Goal: Navigation & Orientation: Find specific page/section

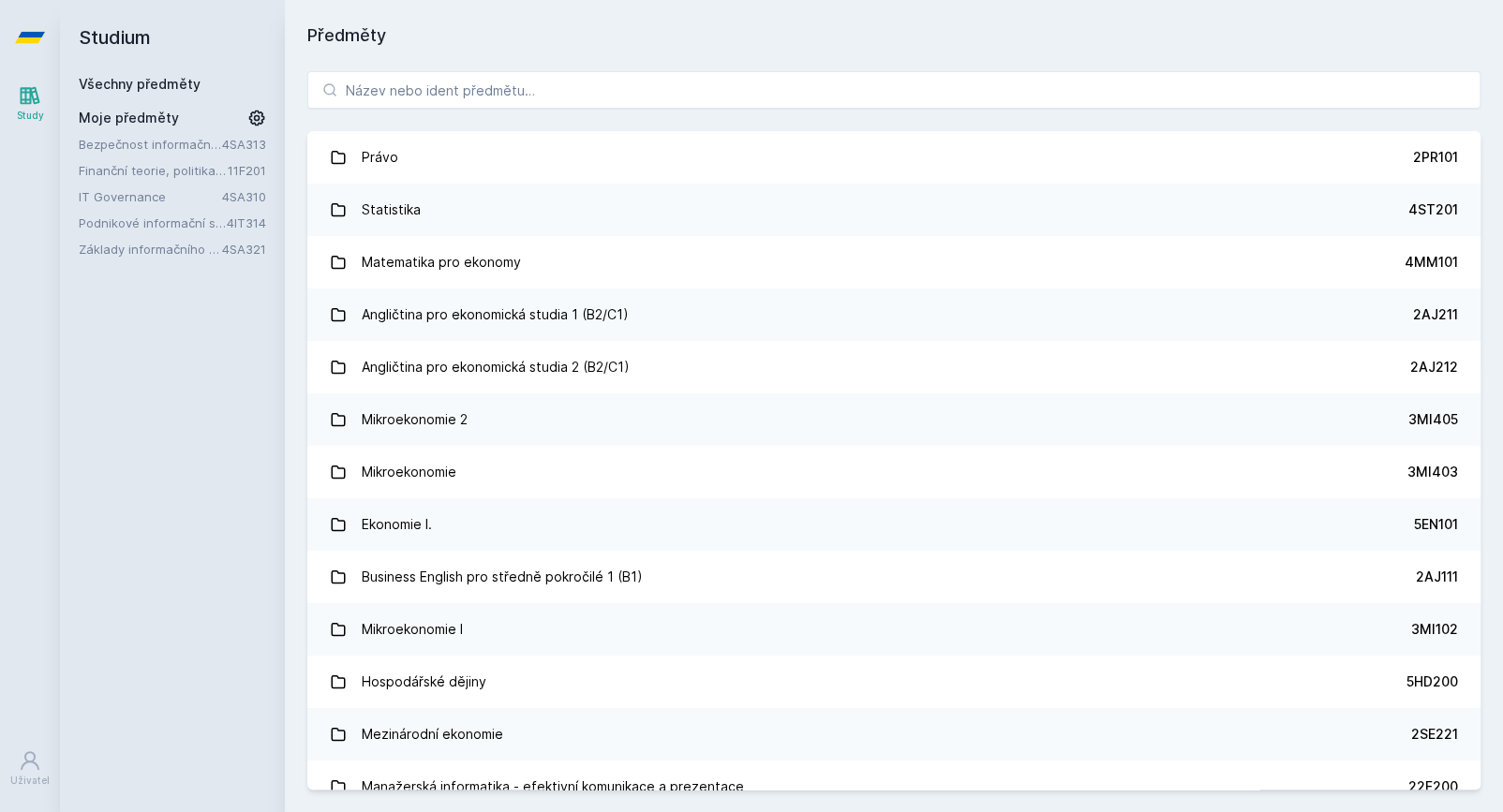
click at [147, 136] on link "Bezpečnost informačních systémů" at bounding box center [150, 144] width 143 height 19
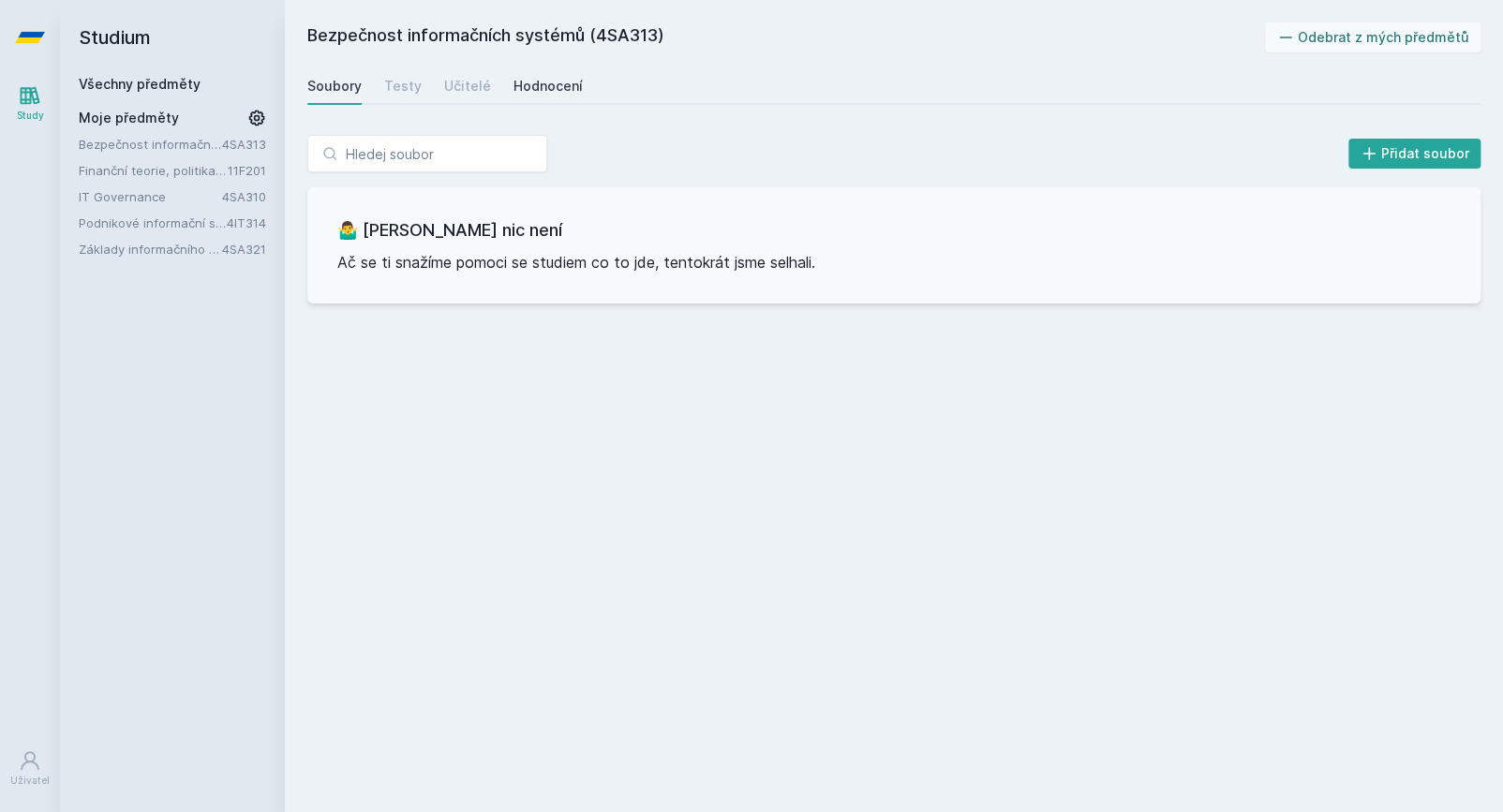
click at [532, 84] on div "Hodnocení" at bounding box center [548, 86] width 69 height 19
click at [468, 84] on div "Učitelé" at bounding box center [466, 86] width 46 height 19
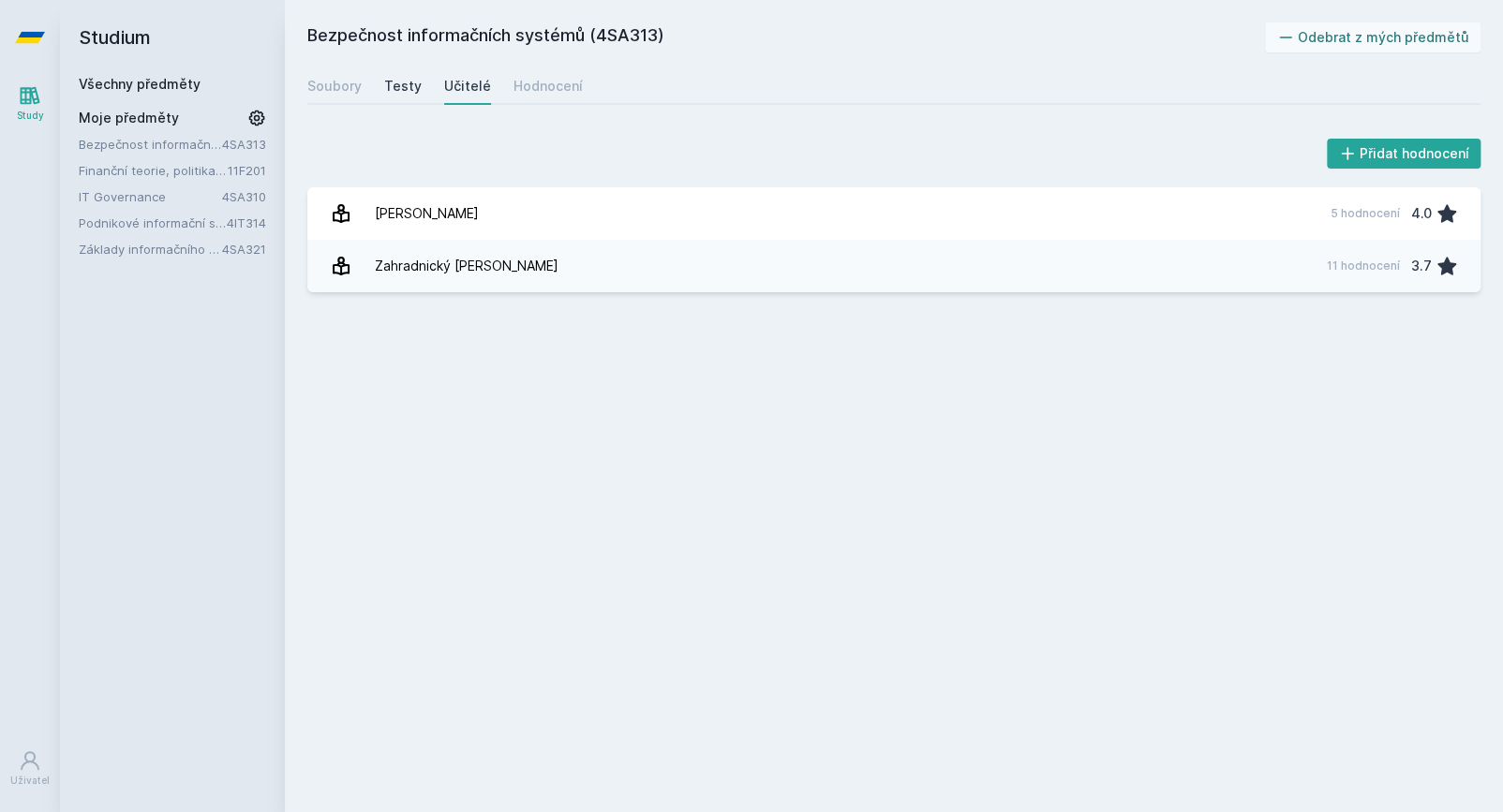
click at [406, 83] on div "Testy" at bounding box center [403, 86] width 38 height 19
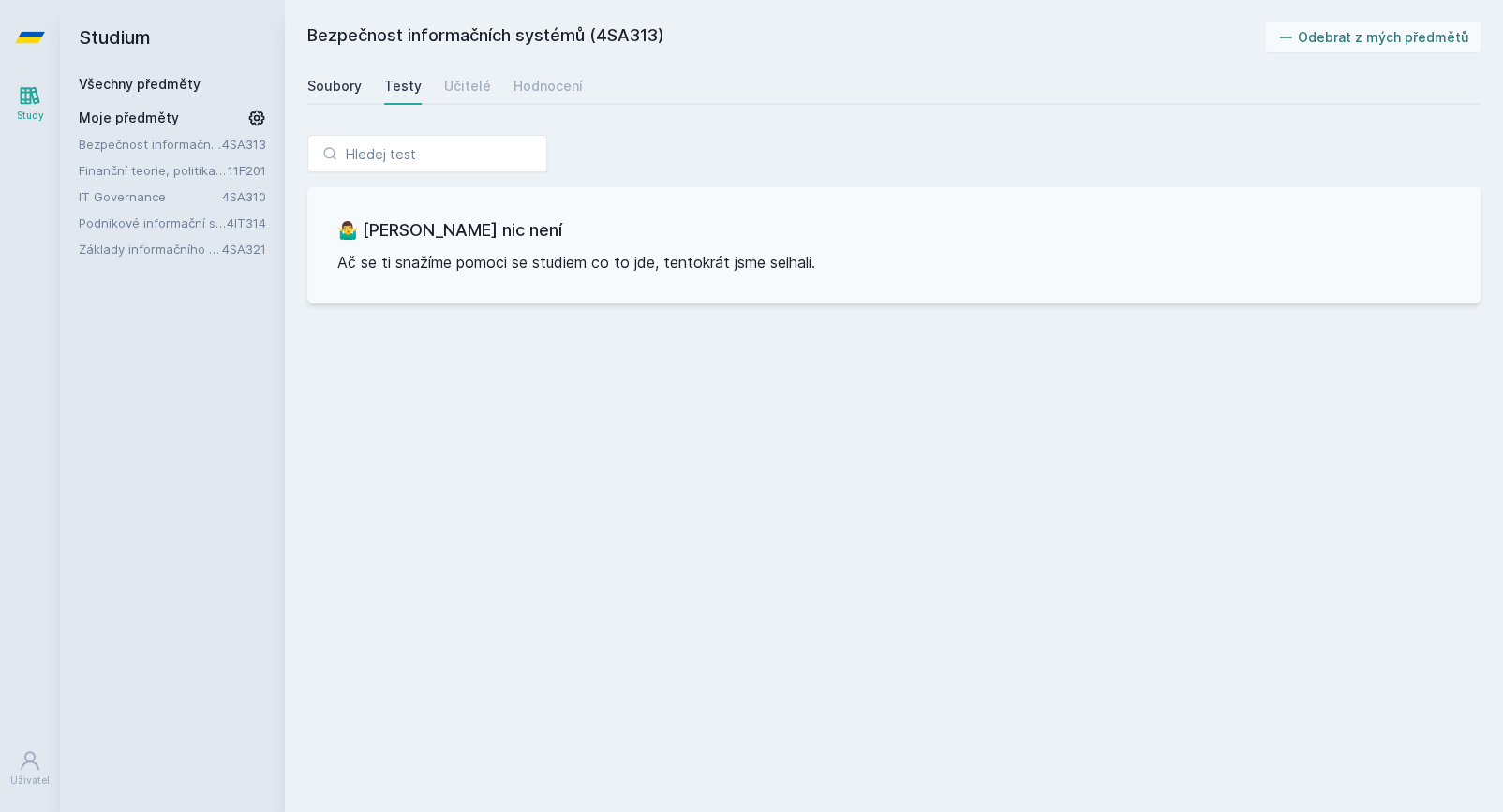
click at [334, 83] on div "Soubory" at bounding box center [334, 86] width 54 height 19
